Goal: Navigation & Orientation: Find specific page/section

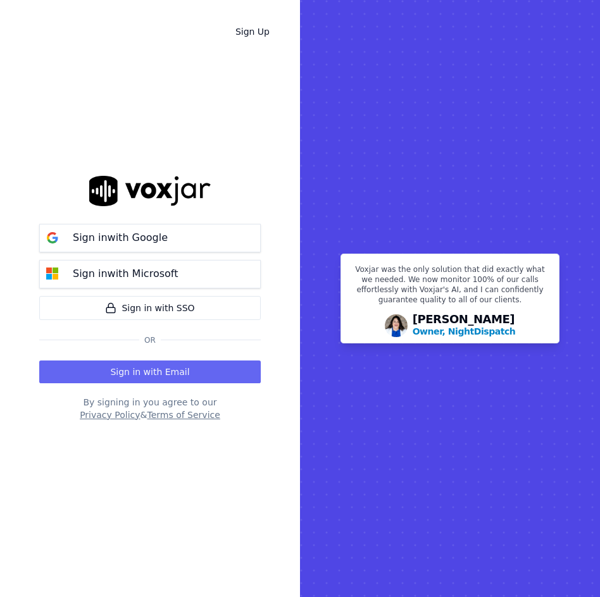
click at [159, 374] on button "Sign in with Email" at bounding box center [149, 372] width 221 height 23
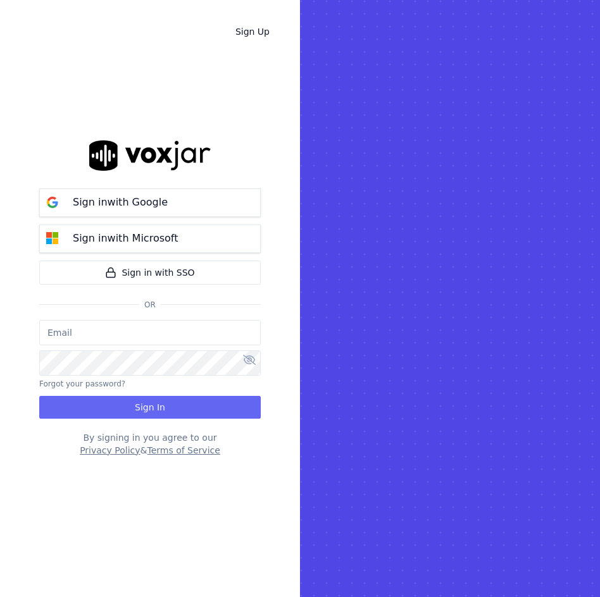
type input "lgarnett@asilpc.com"
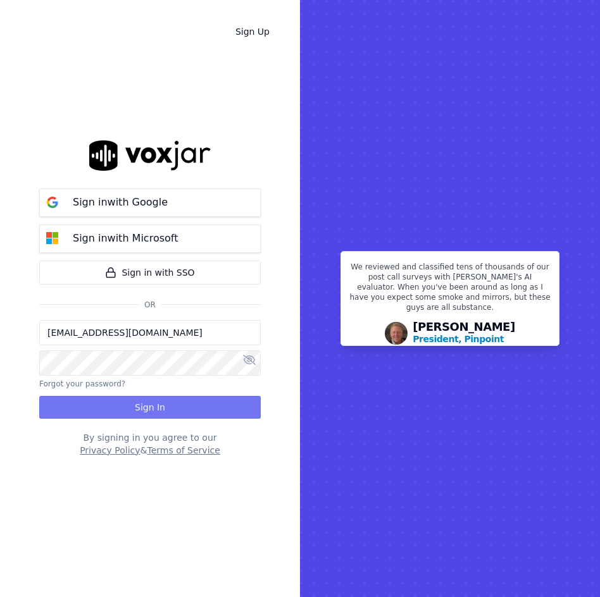
click at [142, 398] on button "Sign In" at bounding box center [149, 407] width 221 height 23
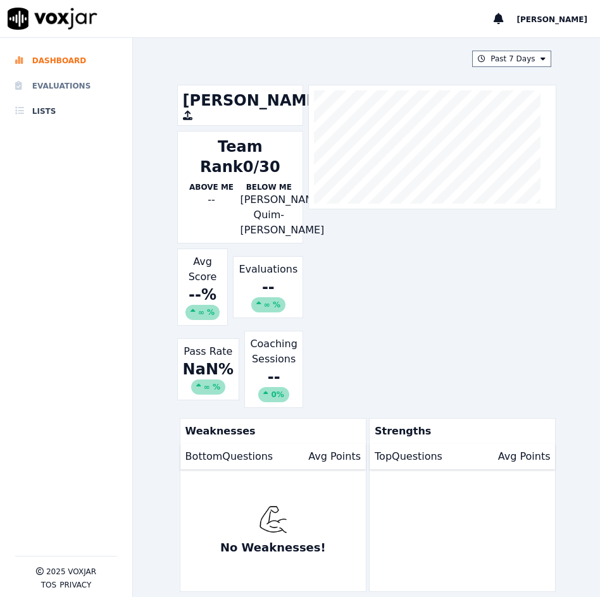
click at [73, 90] on li "Evaluations" at bounding box center [66, 85] width 102 height 25
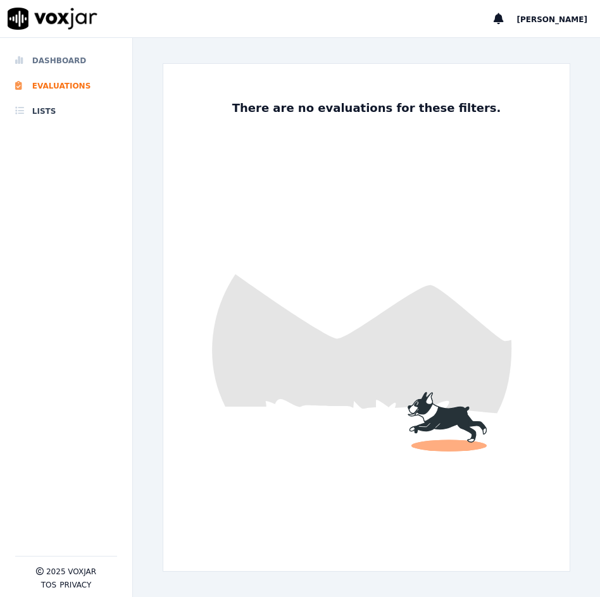
click at [61, 55] on li "Dashboard" at bounding box center [66, 60] width 102 height 25
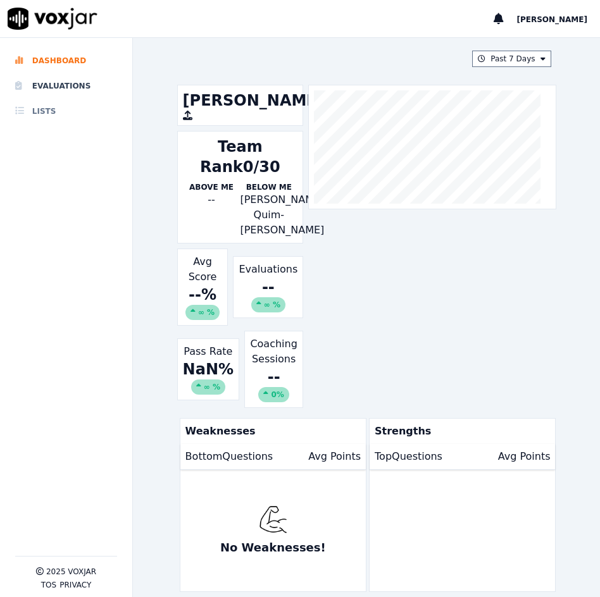
click at [47, 112] on li "Lists" at bounding box center [66, 111] width 102 height 25
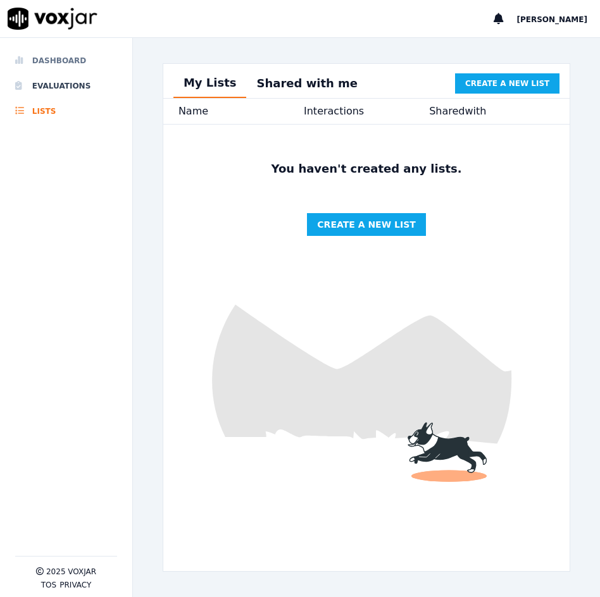
click at [75, 59] on li "Dashboard" at bounding box center [66, 60] width 102 height 25
